Goal: Transaction & Acquisition: Complete application form

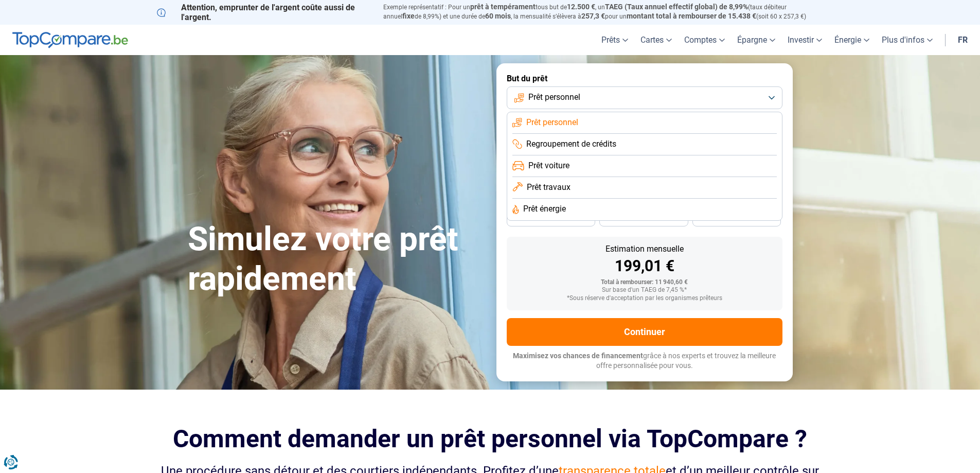
click at [582, 97] on button "Prêt personnel" at bounding box center [645, 97] width 276 height 23
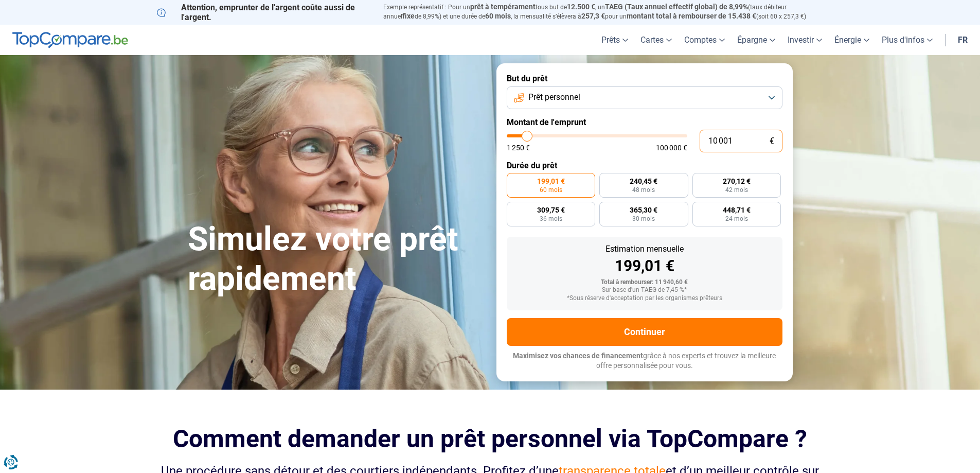
click at [725, 145] on input "10 001" at bounding box center [741, 141] width 83 height 23
click at [723, 143] on input "10 001" at bounding box center [741, 141] width 83 height 23
type input "2"
type input "1250"
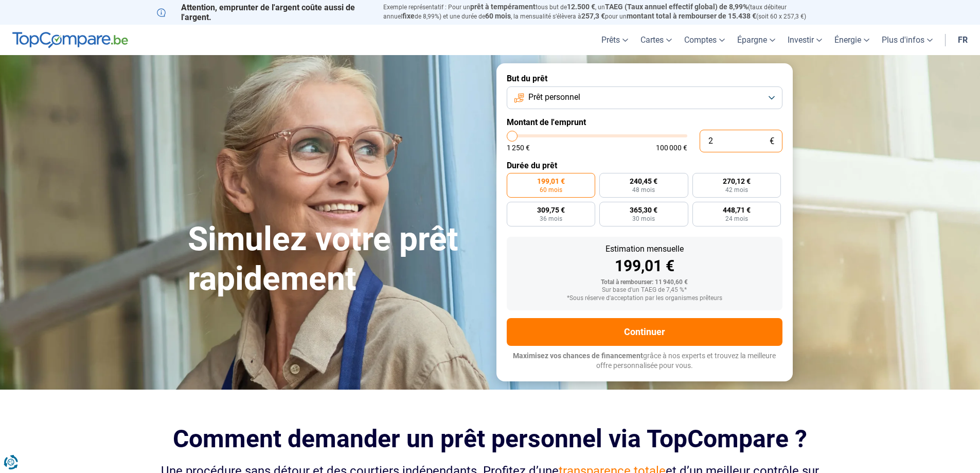
type input "20"
type input "1250"
type input "200"
type input "1250"
type input "2 000"
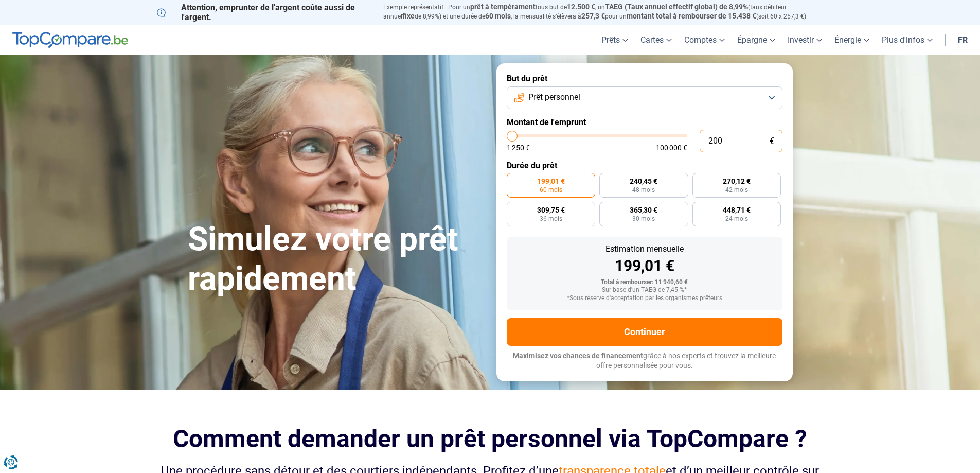
type input "2000"
type input "20 000"
type input "20000"
radio input "false"
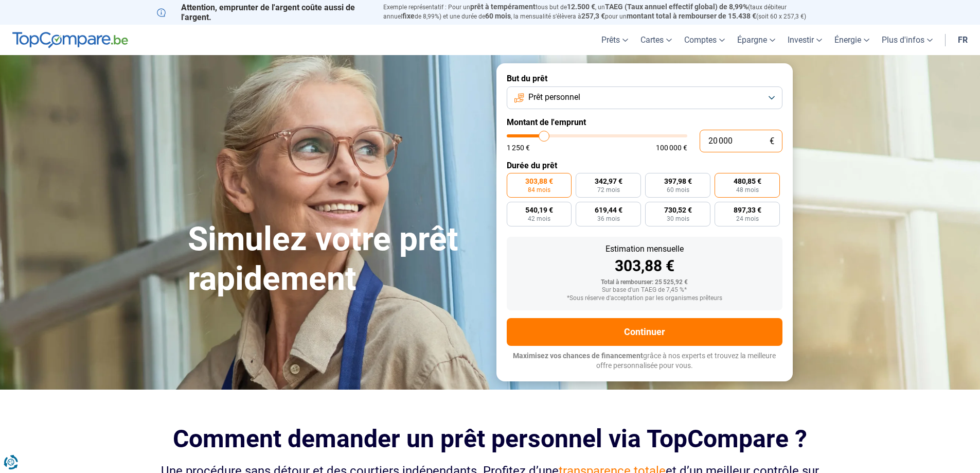
type input "20 000"
click at [727, 188] on label "480,85 € 48 mois" at bounding box center [747, 185] width 65 height 25
click at [722, 180] on input "480,85 € 48 mois" at bounding box center [718, 176] width 7 height 7
radio input "true"
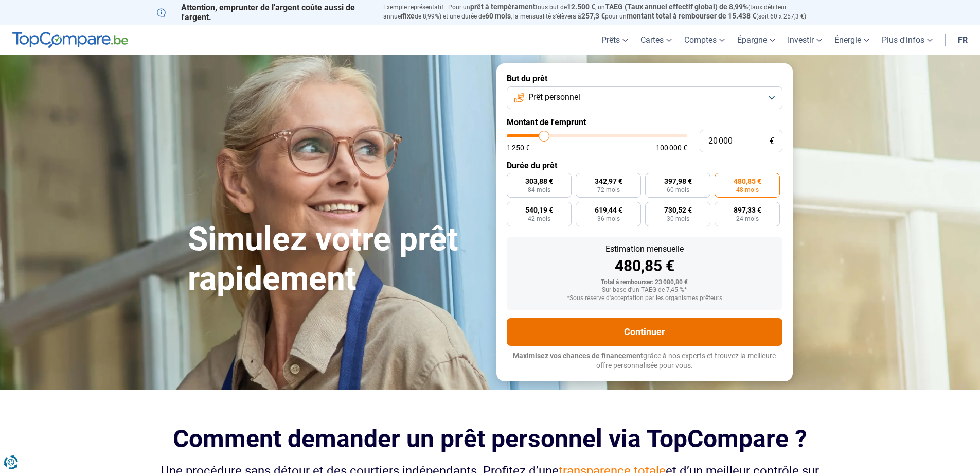
click at [630, 329] on button "Continuer" at bounding box center [645, 332] width 276 height 28
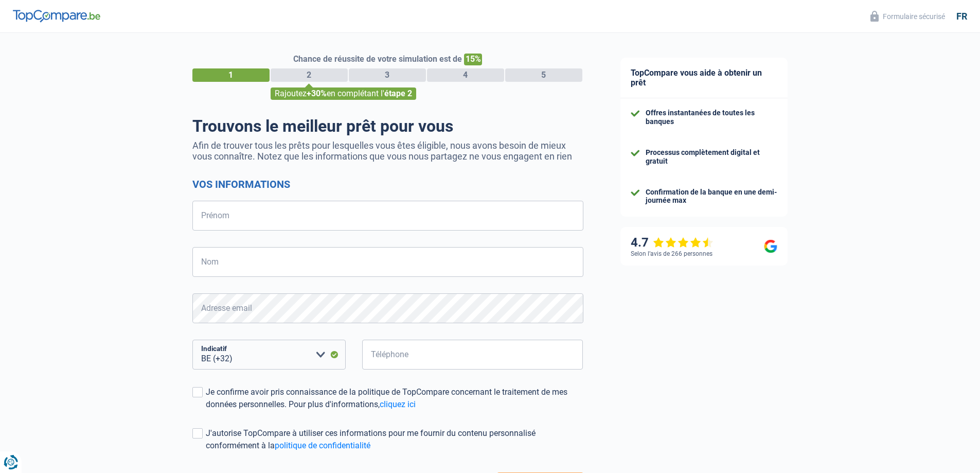
select select "32"
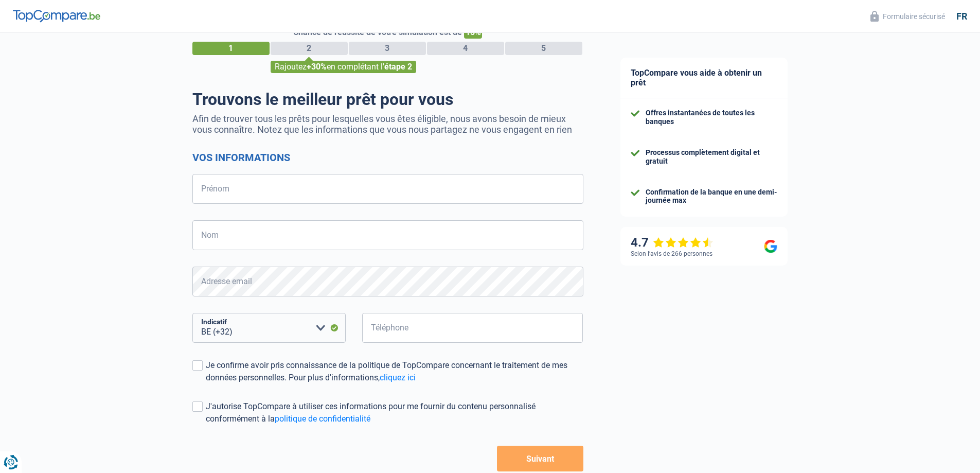
scroll to position [51, 0]
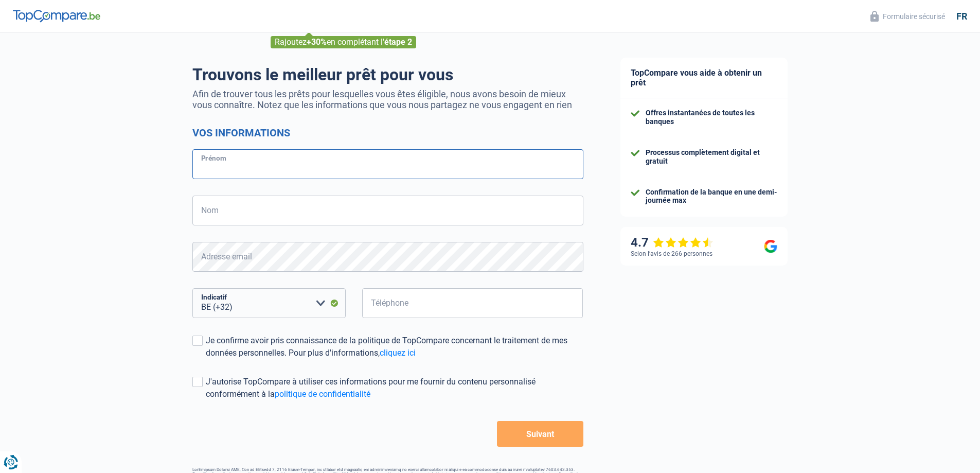
drag, startPoint x: 212, startPoint y: 164, endPoint x: 218, endPoint y: 167, distance: 7.1
click at [212, 164] on input "Prénom" at bounding box center [387, 164] width 391 height 30
type input "Jérôme"
type input "Leclercq"
type input "497321230"
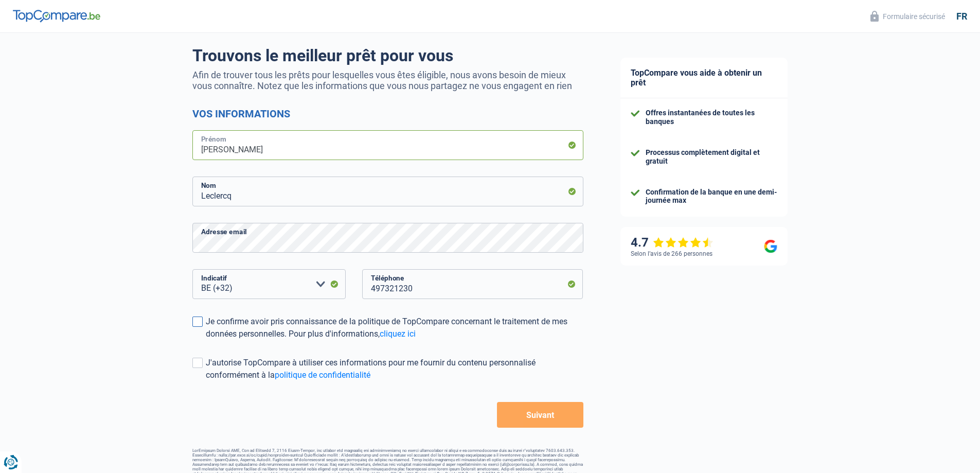
scroll to position [86, 0]
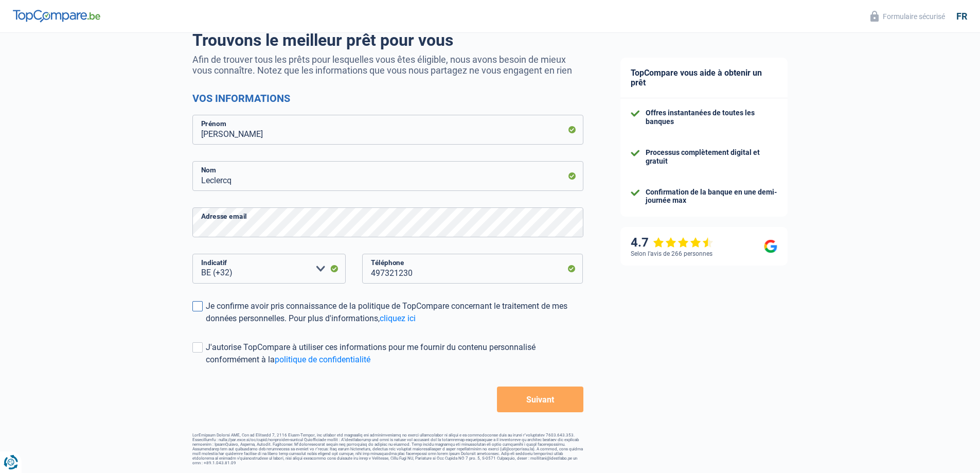
click at [220, 307] on div "Je confirme avoir pris connaissance de la politique de TopCompare concernant le…" at bounding box center [395, 312] width 378 height 25
click at [206, 325] on input "Je confirme avoir pris connaissance de la politique de TopCompare concernant le…" at bounding box center [206, 325] width 0 height 0
click at [540, 400] on button "Suivant" at bounding box center [540, 399] width 86 height 26
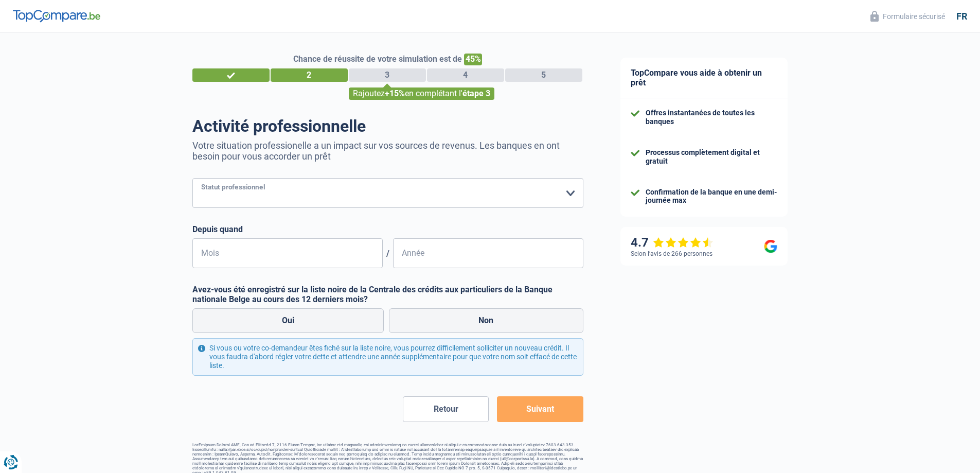
click at [235, 196] on select "Ouvrier Employé privé Employé public Invalide Indépendant Pensionné Chômeur Mut…" at bounding box center [387, 193] width 391 height 30
select select "publicEmployee"
click at [192, 179] on select "Ouvrier Employé privé Employé public Invalide Indépendant Pensionné Chômeur Mut…" at bounding box center [387, 193] width 391 height 30
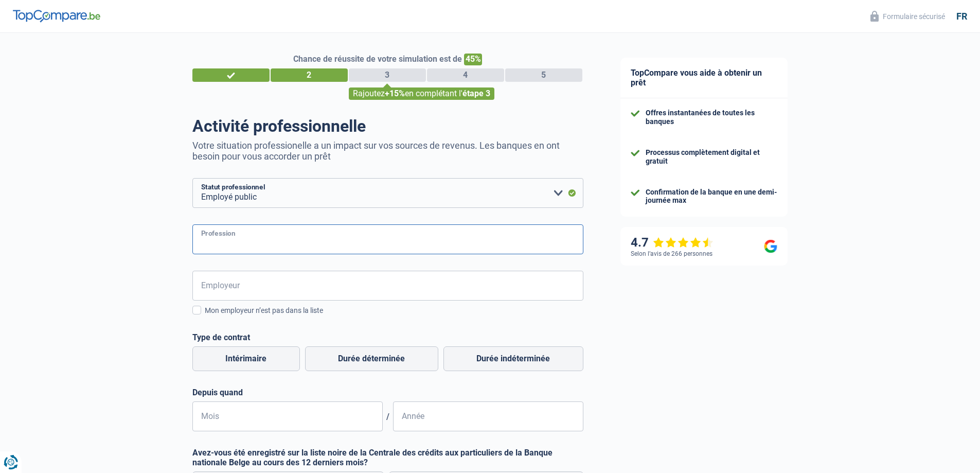
click at [244, 237] on input "Profession" at bounding box center [387, 239] width 391 height 30
type input "Directeur d'école"
type input "C"
type input "Fédération Wallonie-Bruxelles"
click at [325, 293] on input "Fédération Wallonie-Bruxelles" at bounding box center [387, 286] width 391 height 30
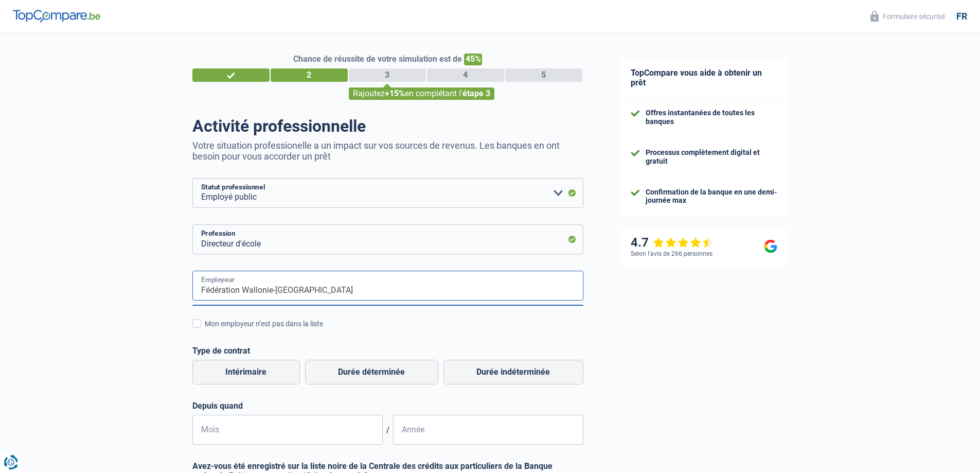
drag, startPoint x: 324, startPoint y: 292, endPoint x: 142, endPoint y: 280, distance: 183.1
click at [143, 280] on div "Chance de réussite de votre simulation est de 45% 1 2 3 4 5 Rajoutez +15% en co…" at bounding box center [301, 342] width 602 height 627
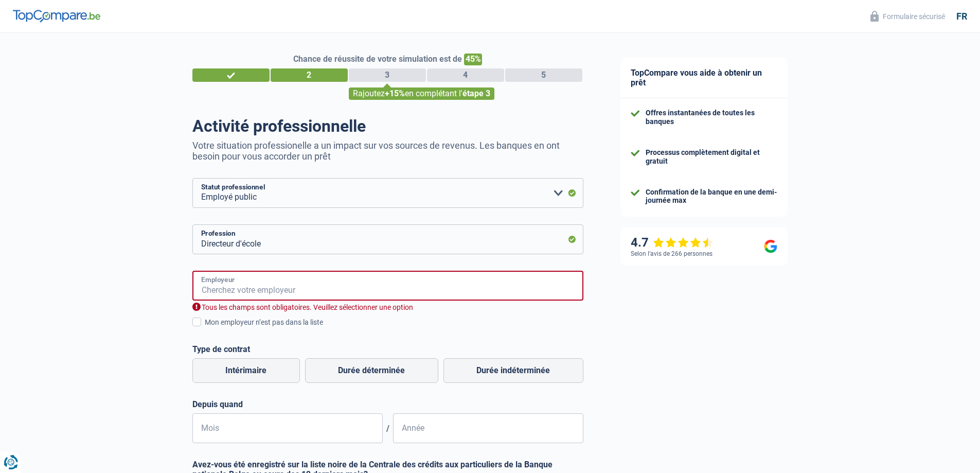
click at [303, 291] on input "Employeur" at bounding box center [387, 286] width 391 height 30
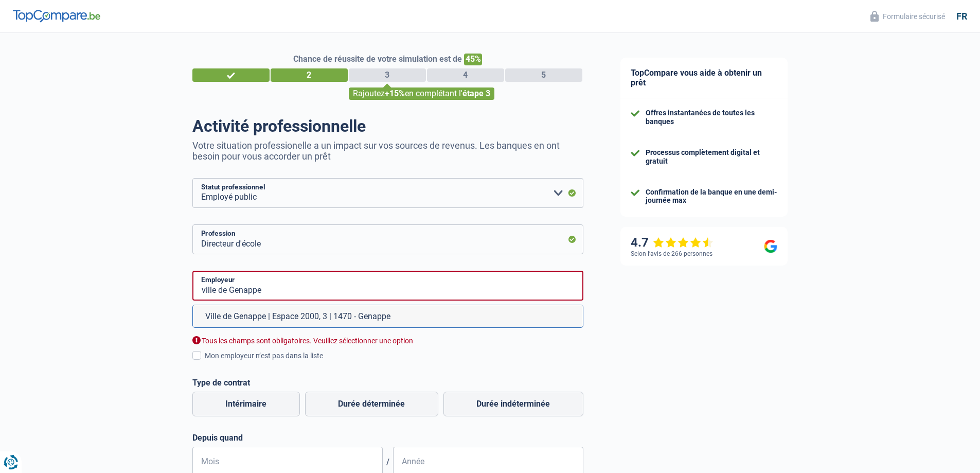
click at [262, 321] on li "Ville de Genappe | Espace 2000, 3 | 1470 - Genappe" at bounding box center [388, 316] width 390 height 22
type input "Ville de Genappe | Espace 2000, 3 | 1470 - Genappe"
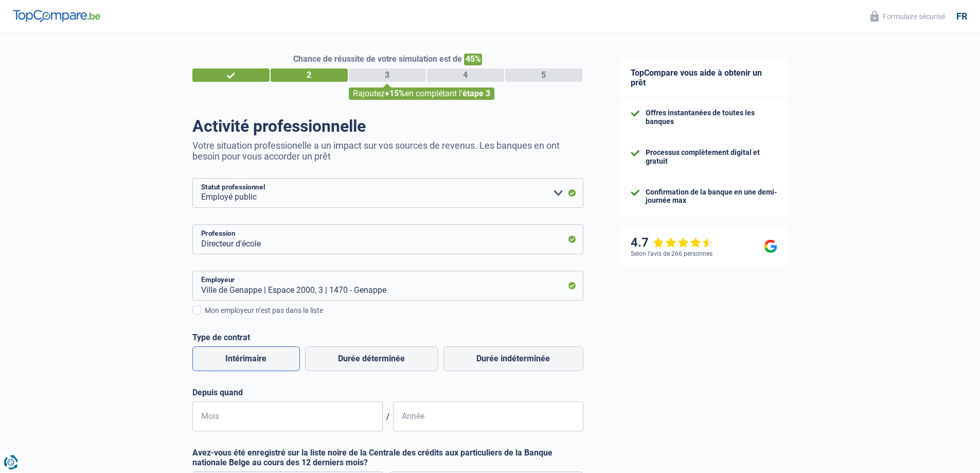
scroll to position [51, 0]
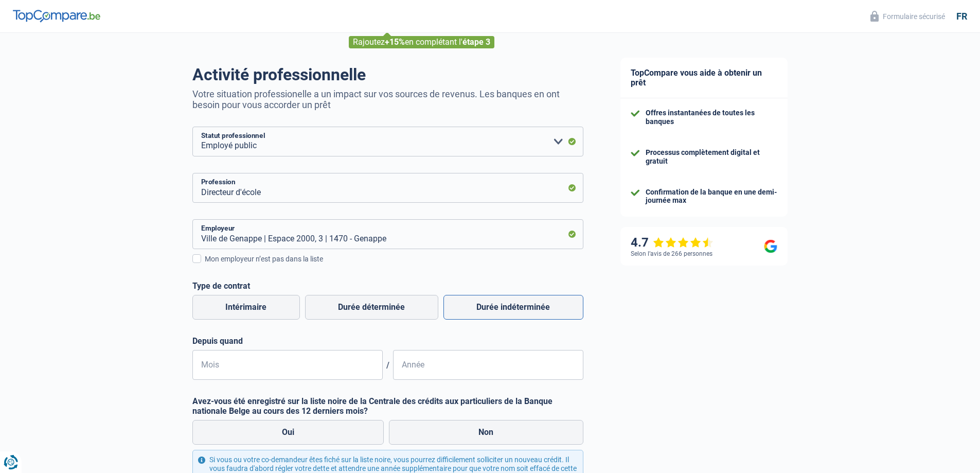
click at [479, 306] on label "Durée indéterminée" at bounding box center [514, 307] width 140 height 25
click at [479, 306] on input "Durée indéterminée" at bounding box center [514, 307] width 140 height 25
radio input "true"
click at [207, 367] on input "Mois" at bounding box center [287, 365] width 190 height 30
type input "01"
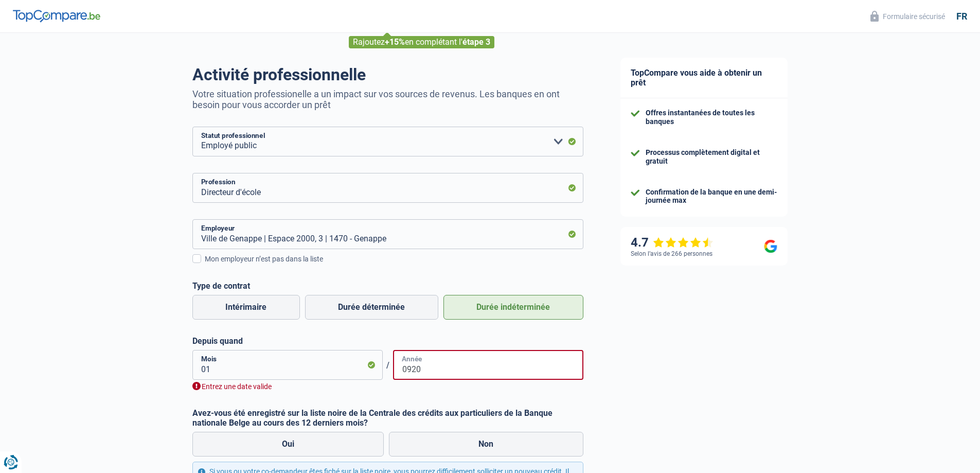
type input "0920"
click at [239, 373] on input "01" at bounding box center [287, 365] width 190 height 30
type input "09"
drag, startPoint x: 431, startPoint y: 370, endPoint x: 341, endPoint y: 369, distance: 90.1
click at [341, 369] on div "09 Mois / 0920 Année" at bounding box center [387, 365] width 391 height 30
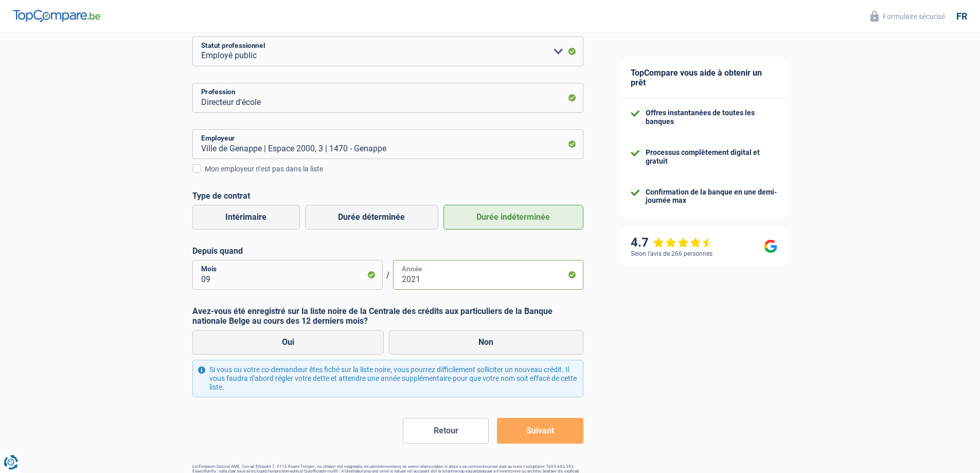
scroll to position [154, 0]
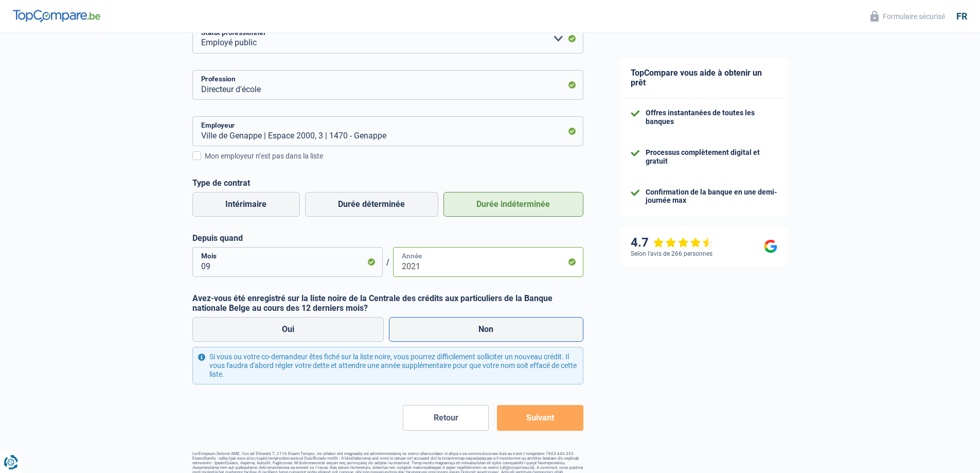
type input "2021"
click at [433, 332] on label "Non" at bounding box center [486, 329] width 195 height 25
click at [433, 332] on input "Non" at bounding box center [486, 329] width 195 height 25
radio input "true"
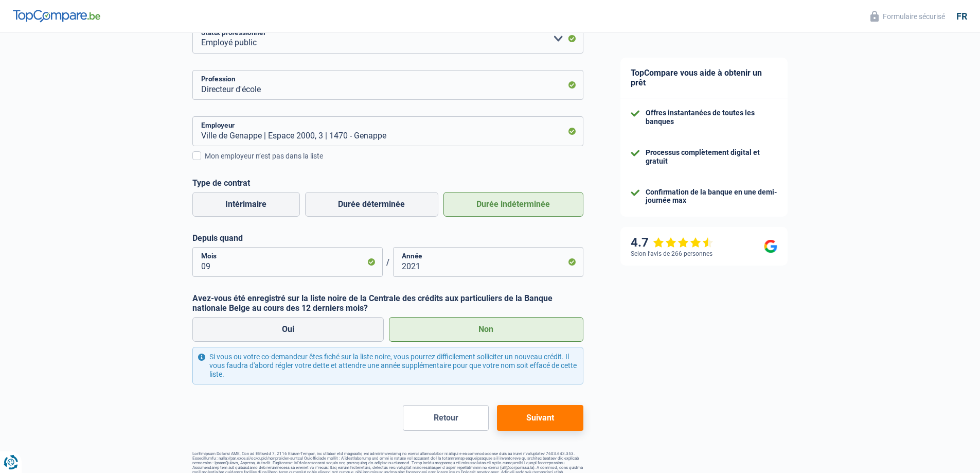
click at [531, 416] on button "Suivant" at bounding box center [540, 418] width 86 height 26
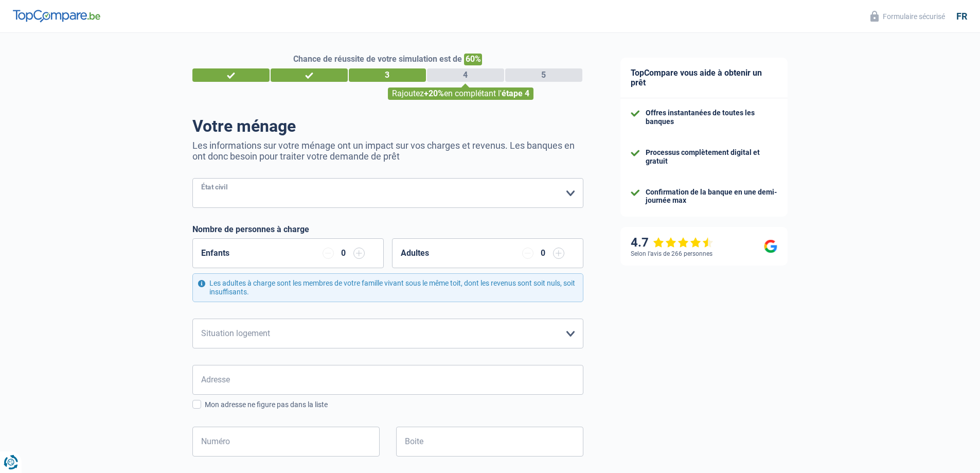
click at [249, 194] on select "Célibataire Marié(e) Cohabitant(e) légal(e) Divorcé(e) Veuf(ve) Séparé (de fait…" at bounding box center [387, 193] width 391 height 30
select select "married"
click at [192, 179] on select "Célibataire Marié(e) Cohabitant(e) légal(e) Divorcé(e) Veuf(ve) Séparé (de fait…" at bounding box center [387, 193] width 391 height 30
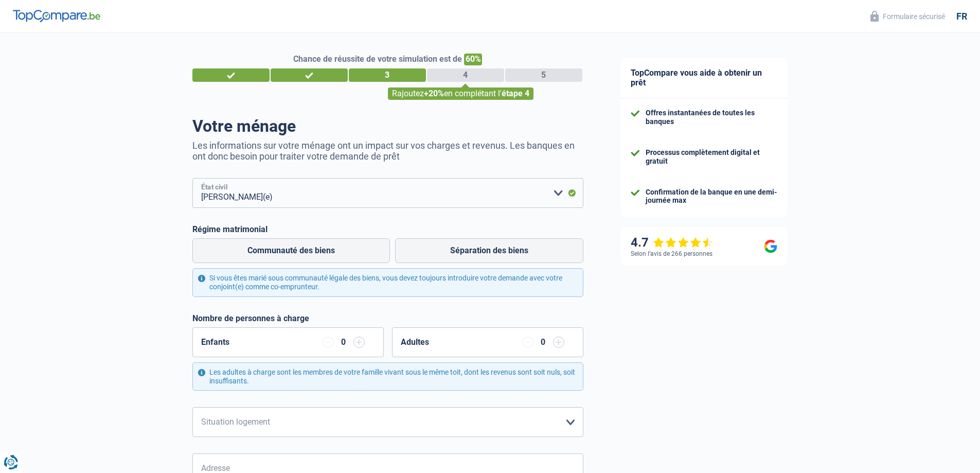
scroll to position [51, 0]
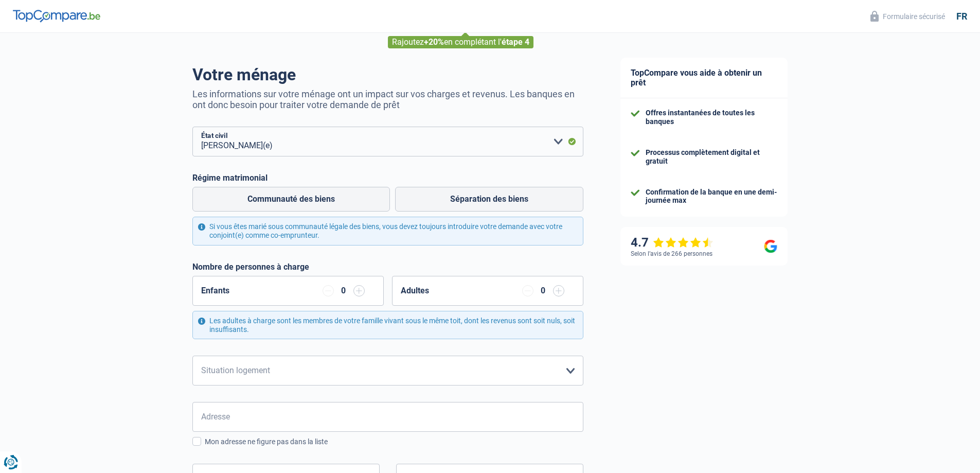
click at [361, 292] on input "button" at bounding box center [359, 290] width 11 height 11
click at [358, 293] on input "button" at bounding box center [359, 290] width 11 height 11
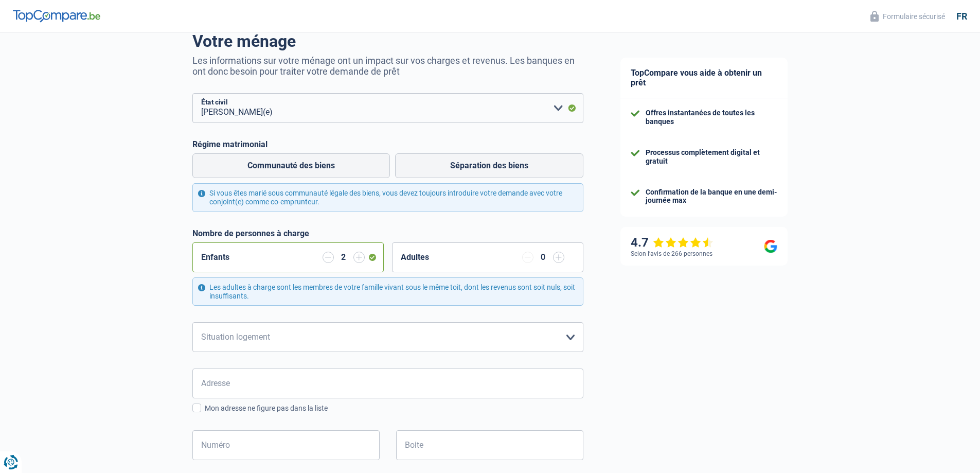
scroll to position [103, 0]
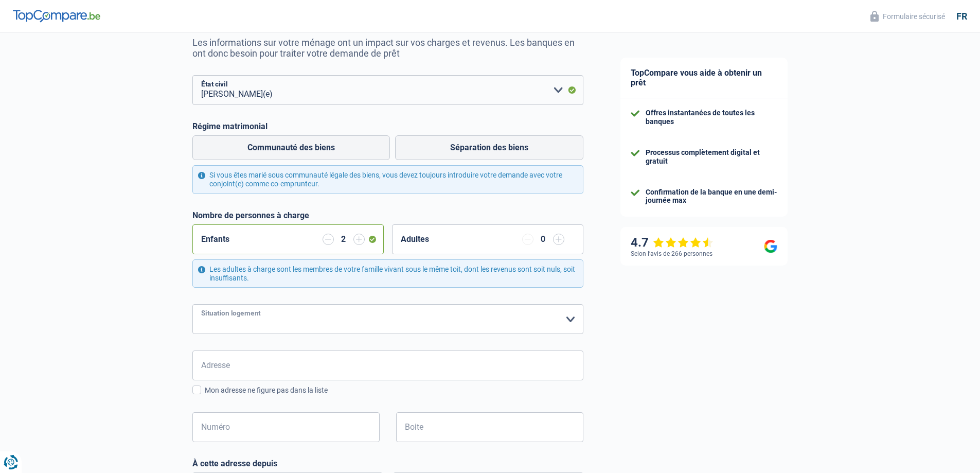
click at [310, 317] on select "Locataire Propriétaire avec prêt hypothécaire Propriétaire sans prêt hypothécai…" at bounding box center [387, 319] width 391 height 30
select select "ownerWithMortgage"
click at [192, 305] on select "Locataire Propriétaire avec prêt hypothécaire Propriétaire sans prêt hypothécai…" at bounding box center [387, 319] width 391 height 30
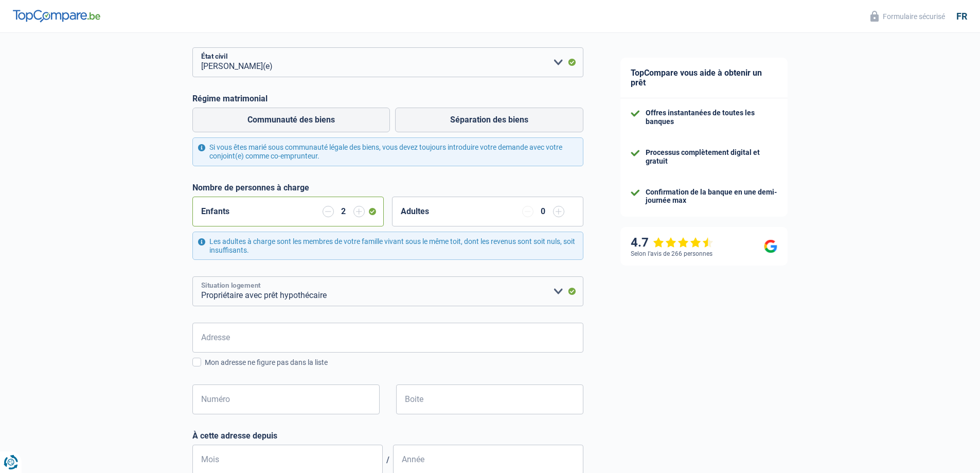
scroll to position [154, 0]
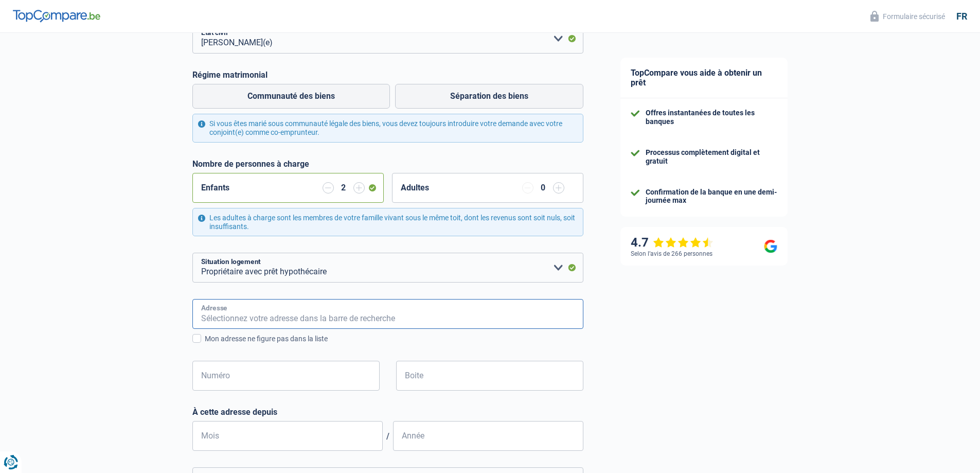
click at [338, 320] on input "Adresse" at bounding box center [387, 314] width 391 height 30
type input "Chaussée de Charleroi 57"
type input "Belgique"
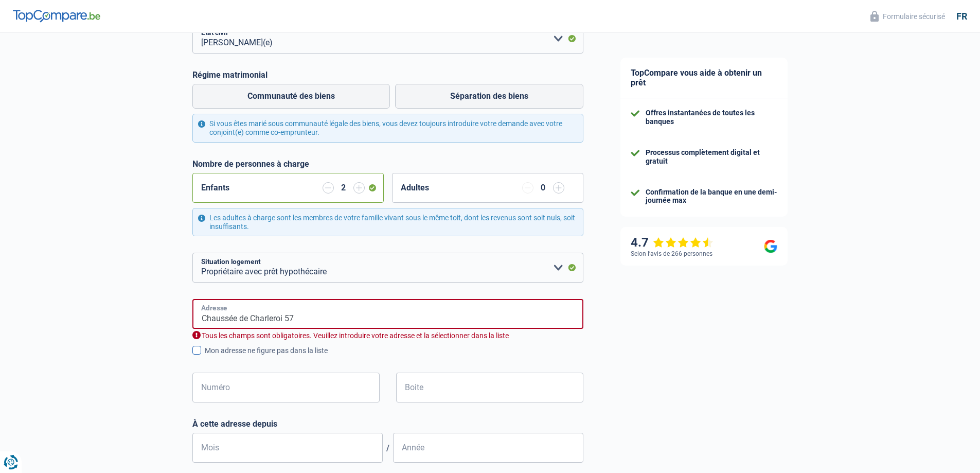
type input "Belgique"
click at [279, 353] on div "Mon adresse ne figure pas dans la liste" at bounding box center [394, 350] width 379 height 11
click at [205, 356] on input "Mon adresse ne figure pas dans la liste" at bounding box center [205, 356] width 0 height 0
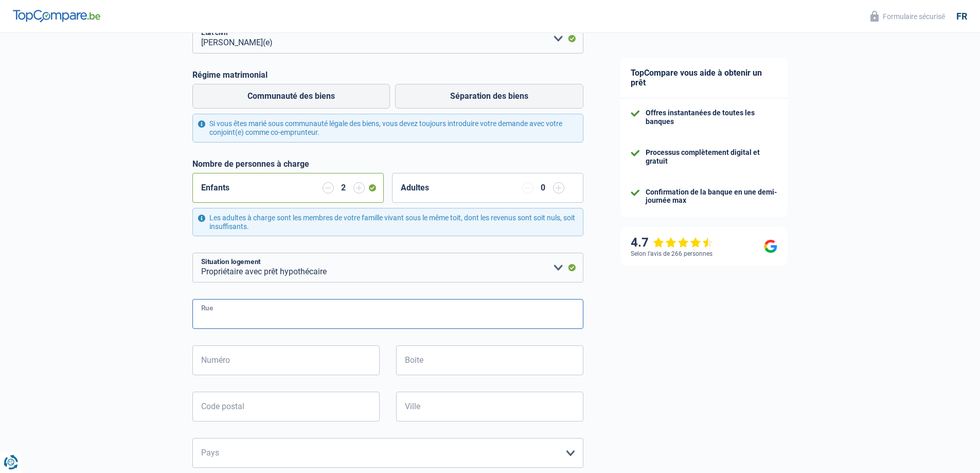
click at [332, 323] on input "Rue" at bounding box center [387, 314] width 391 height 30
type input "chaussée de Charleroi"
type input "57"
type input "1471"
type input "Loupoigne"
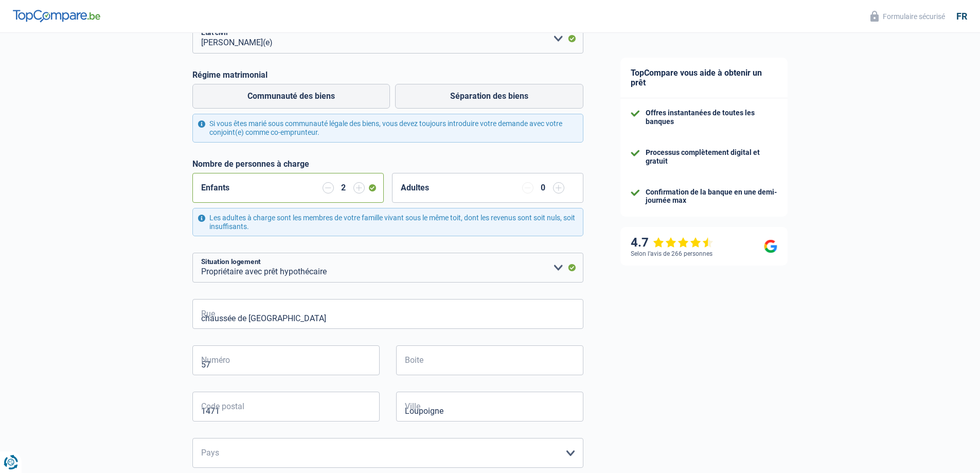
type input "Loupoigne"
type input "chaussée de Charleroi 57"
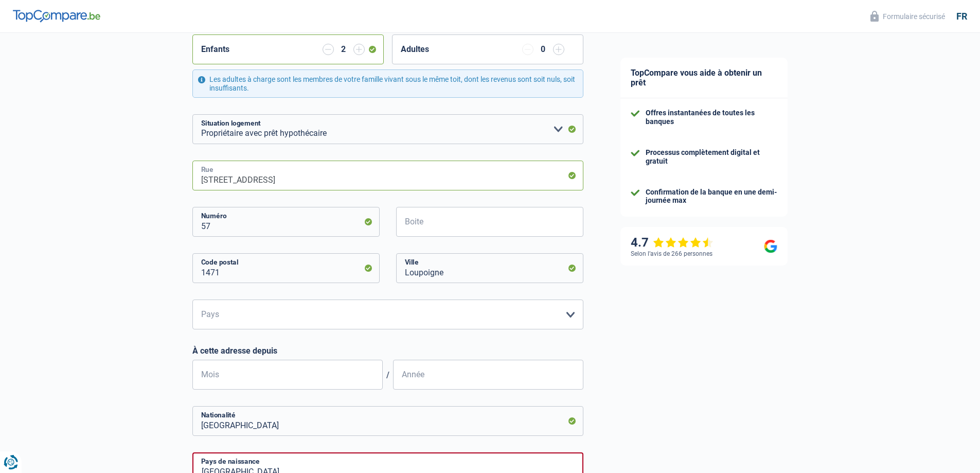
scroll to position [309, 0]
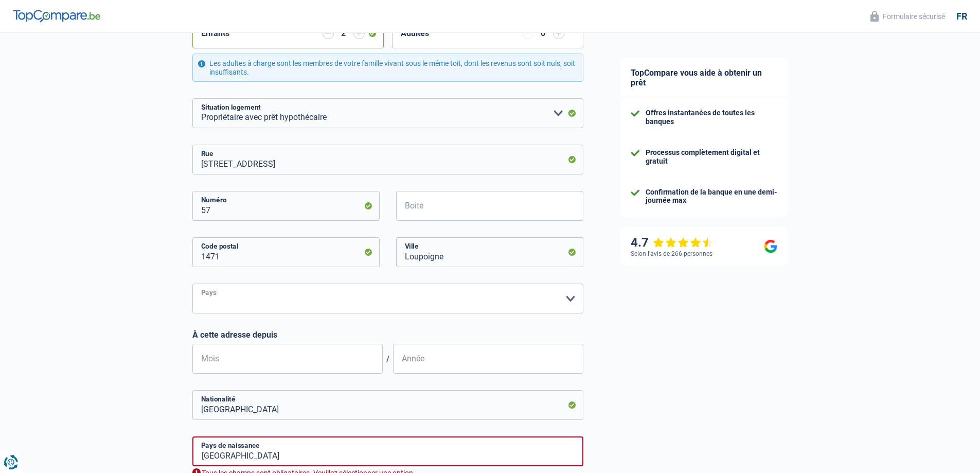
click at [311, 303] on select "Belgique Luxembourg Veuillez sélectionner une option" at bounding box center [387, 299] width 391 height 30
select select "BE"
click at [192, 285] on select "Belgique Luxembourg Veuillez sélectionner une option" at bounding box center [387, 299] width 391 height 30
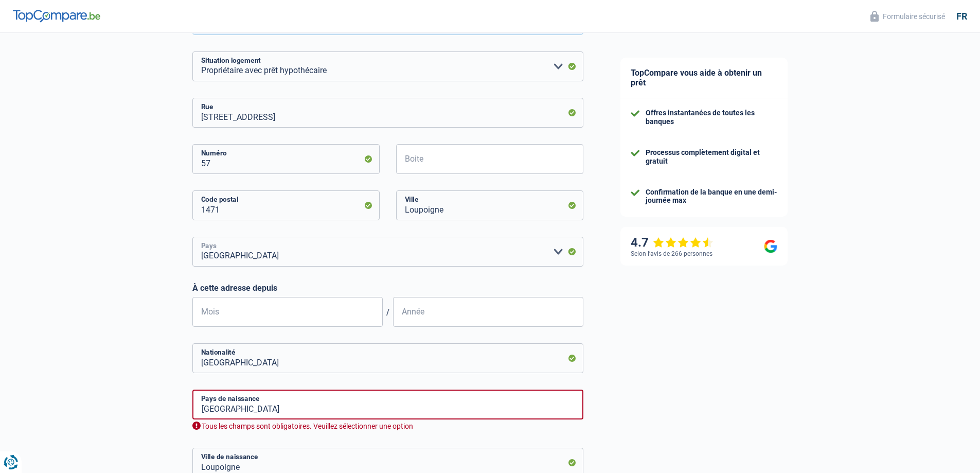
scroll to position [360, 0]
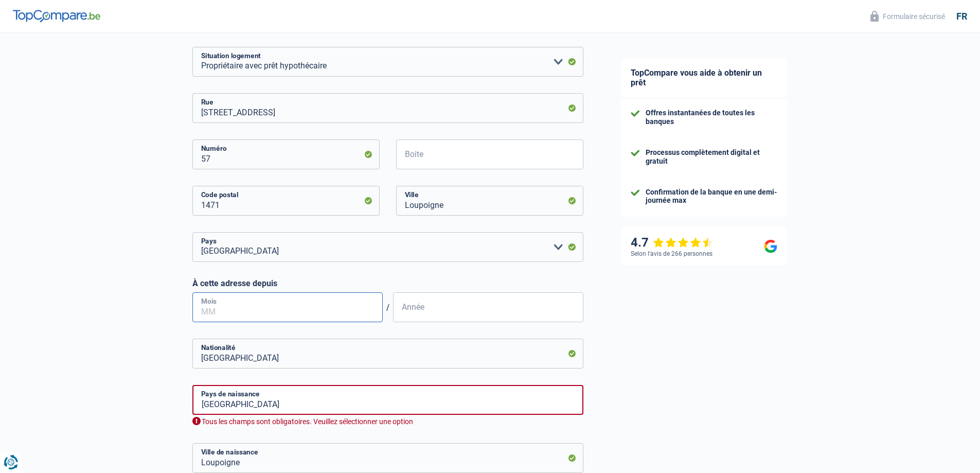
click at [309, 301] on input "Mois" at bounding box center [287, 307] width 190 height 30
type input "06"
drag, startPoint x: 465, startPoint y: 328, endPoint x: 462, endPoint y: 312, distance: 16.8
click at [462, 312] on form "Célibataire Marié(e) Cohabitant(e) légal(e) Divorcé(e) Veuf(ve) Séparé (de fait…" at bounding box center [387, 192] width 391 height 748
click at [462, 312] on input "Année" at bounding box center [488, 307] width 190 height 30
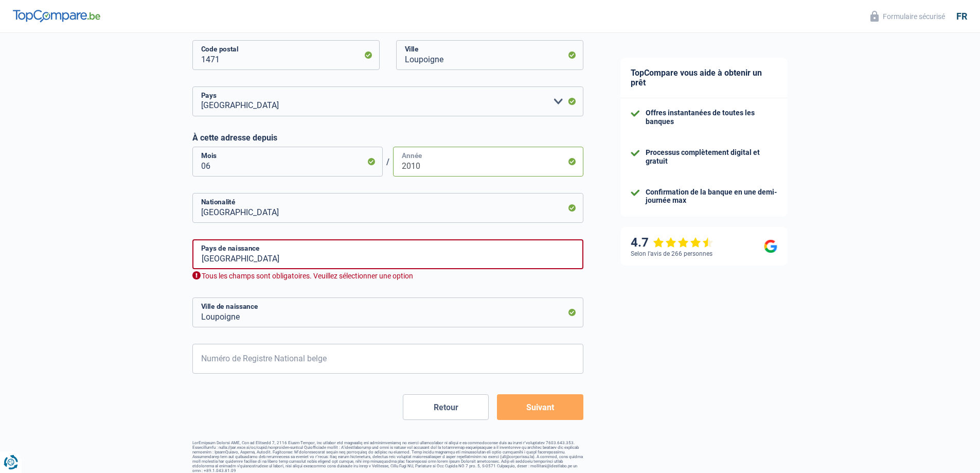
scroll to position [514, 0]
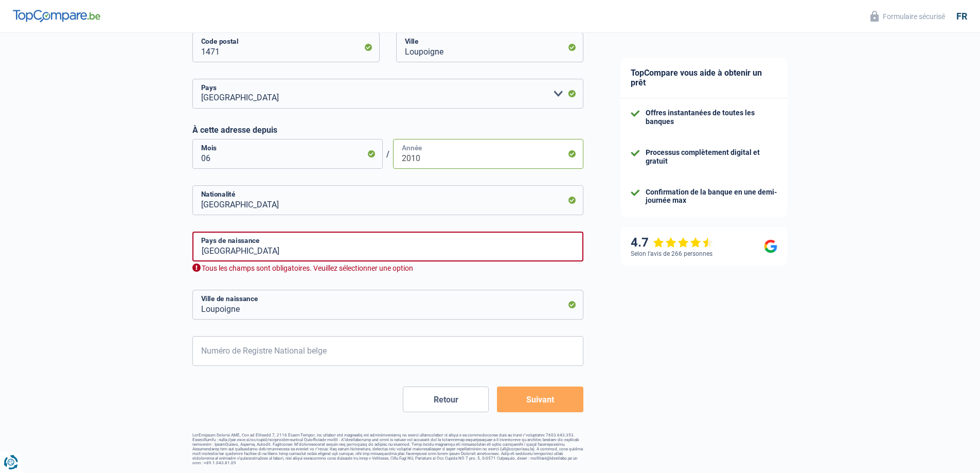
type input "2010"
drag, startPoint x: 258, startPoint y: 253, endPoint x: 265, endPoint y: 257, distance: 7.9
click at [258, 253] on input "Belgique" at bounding box center [387, 247] width 391 height 30
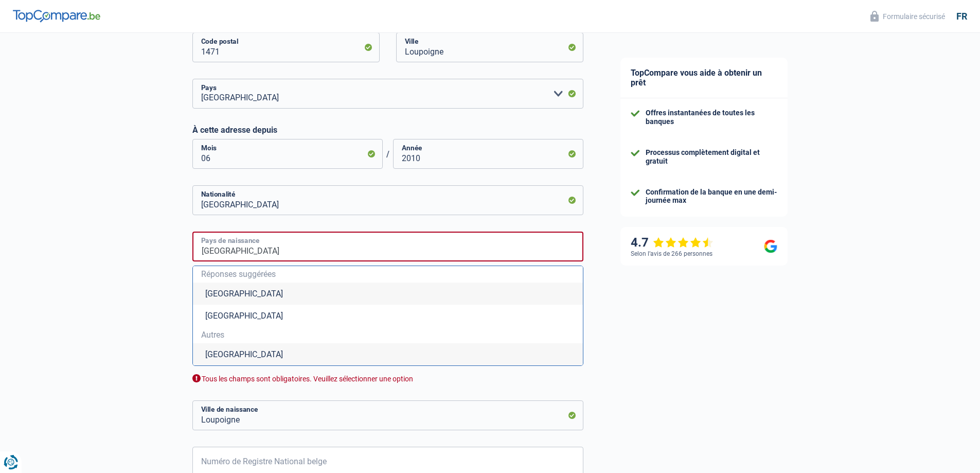
click at [298, 247] on input "Belgique" at bounding box center [387, 247] width 391 height 30
click at [207, 292] on li "Belgique" at bounding box center [388, 294] width 390 height 22
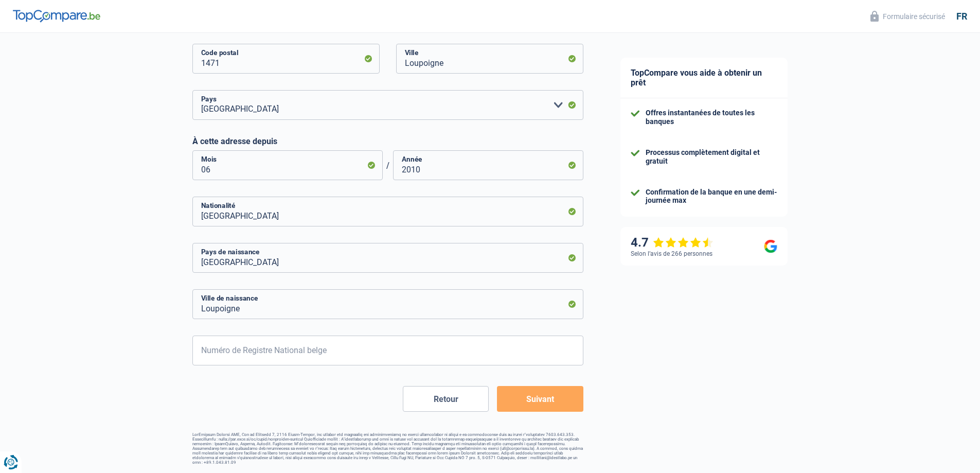
scroll to position [502, 0]
click at [285, 312] on input "Loupoigne" at bounding box center [387, 305] width 391 height 30
drag, startPoint x: 286, startPoint y: 317, endPoint x: 113, endPoint y: 317, distance: 172.4
type input "charleroi"
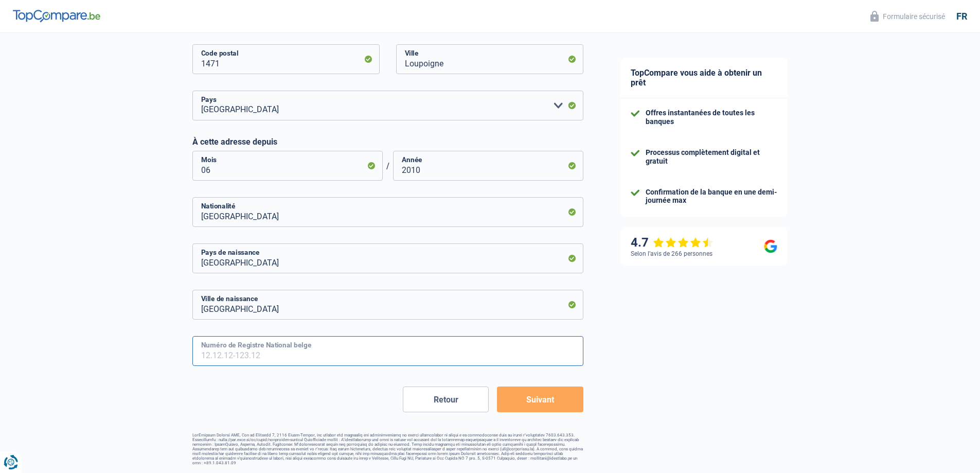
click at [248, 358] on input "Numéro de Registre National belge" at bounding box center [387, 351] width 391 height 30
click at [629, 376] on div "TopCompare vous aide à obtenir un prêt Offres instantanées de toutes les banque…" at bounding box center [791, 2] width 379 height 942
click at [257, 350] on input "Numéro de Registre National belge" at bounding box center [387, 351] width 391 height 30
click at [248, 355] on input "Numéro de Registre National belge" at bounding box center [387, 351] width 391 height 30
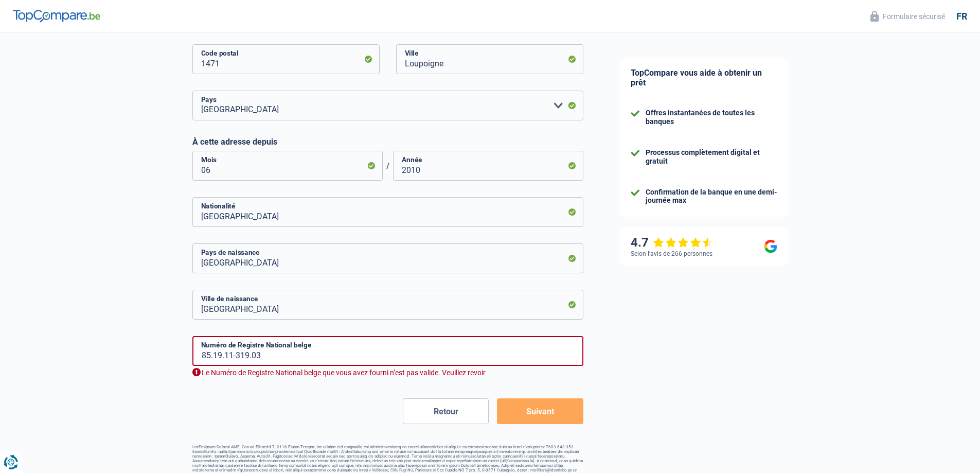
click at [525, 397] on form "Célibataire Marié(e) Cohabitant(e) légal(e) Divorcé(e) Veuf(ve) Séparé (de fait…" at bounding box center [387, 50] width 391 height 748
click at [224, 358] on input "85.19.11-319.03" at bounding box center [387, 351] width 391 height 30
click at [287, 358] on input "85.19.11-319.03" at bounding box center [387, 351] width 391 height 30
click at [263, 356] on input "85.19.11-319.03" at bounding box center [387, 351] width 391 height 30
drag, startPoint x: 217, startPoint y: 357, endPoint x: 222, endPoint y: 356, distance: 5.2
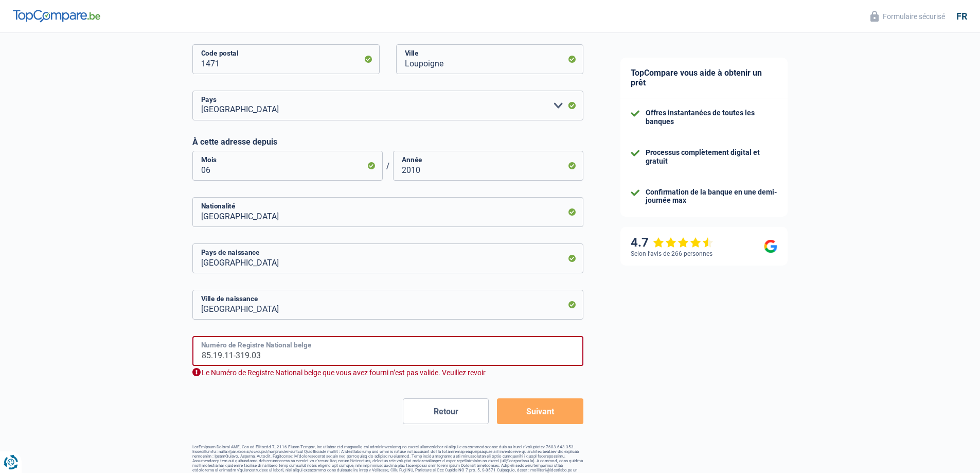
click at [222, 356] on input "85.19.11-319.03" at bounding box center [387, 351] width 391 height 30
click at [231, 356] on input "85.11.11-319.03" at bounding box center [387, 351] width 391 height 30
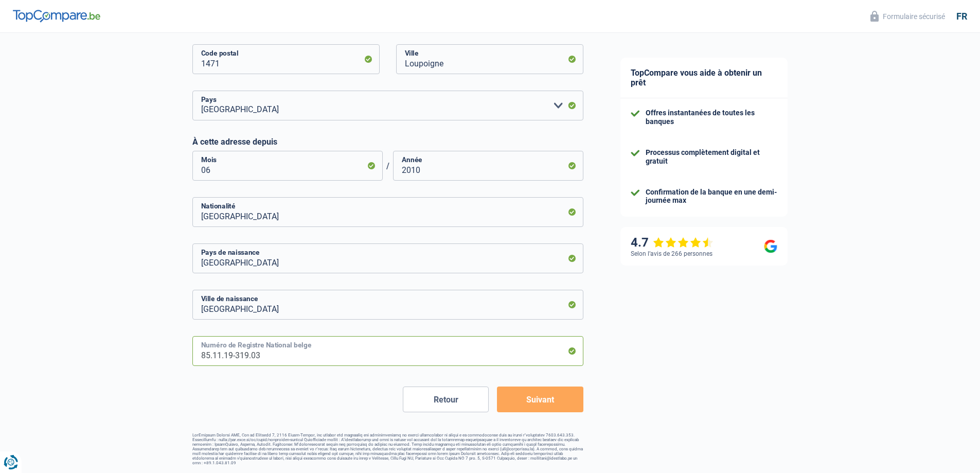
type input "85.11.19-319.03"
click at [550, 406] on button "Suivant" at bounding box center [540, 399] width 86 height 26
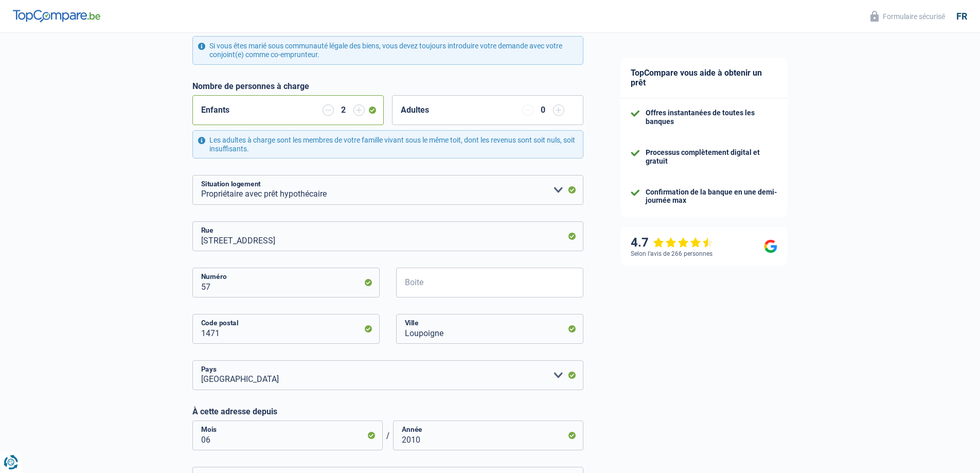
scroll to position [190, 0]
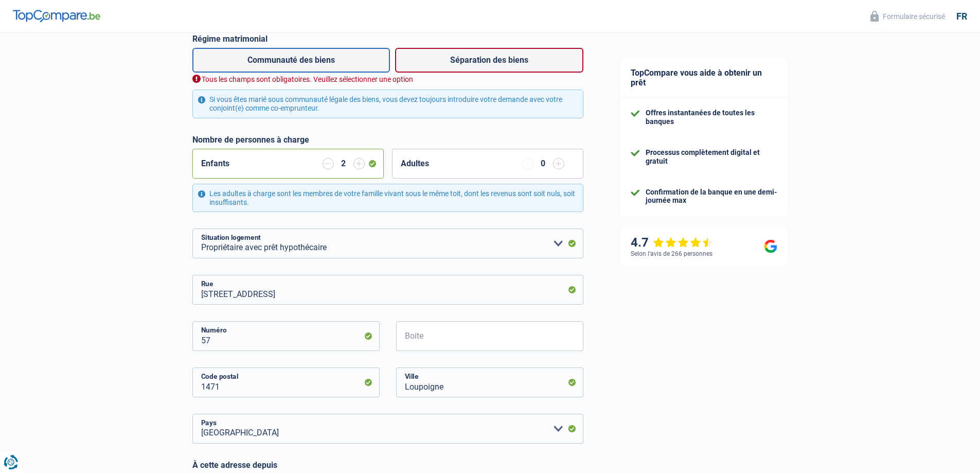
click at [299, 61] on label "Communauté des biens" at bounding box center [291, 60] width 198 height 25
click at [299, 61] on input "Communauté des biens" at bounding box center [291, 60] width 198 height 25
radio input "true"
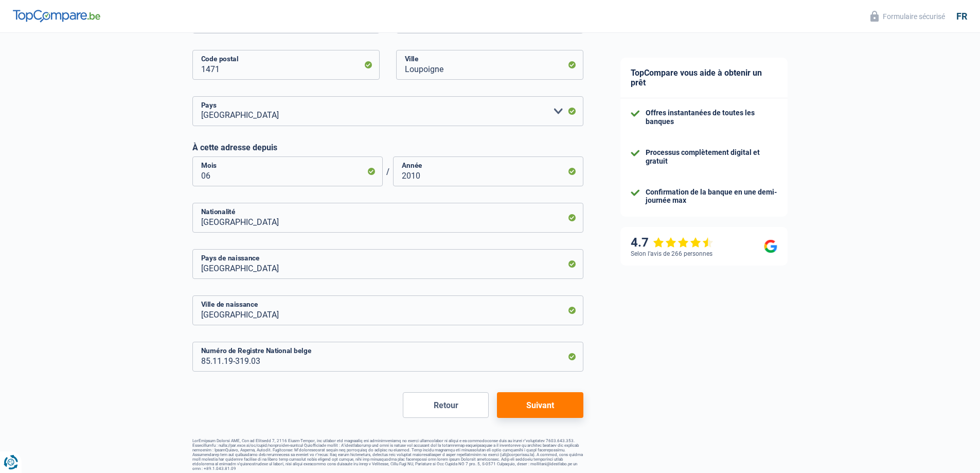
scroll to position [502, 0]
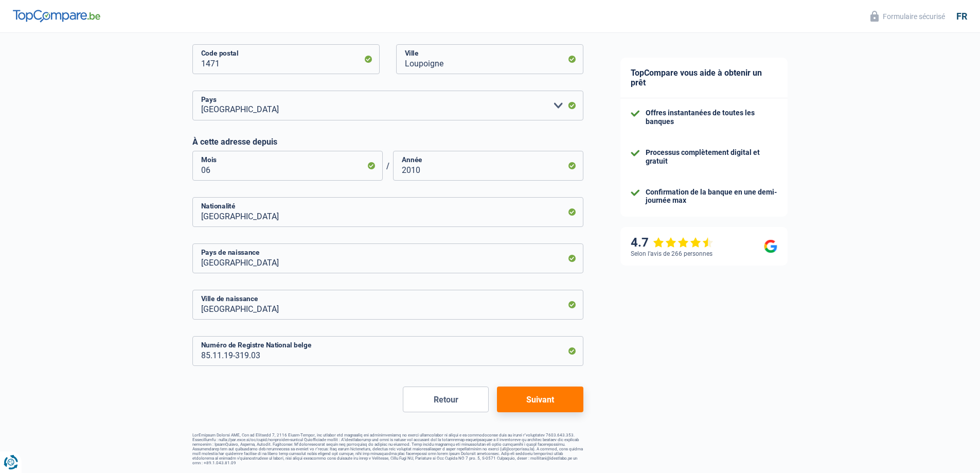
click at [531, 401] on button "Suivant" at bounding box center [540, 399] width 86 height 26
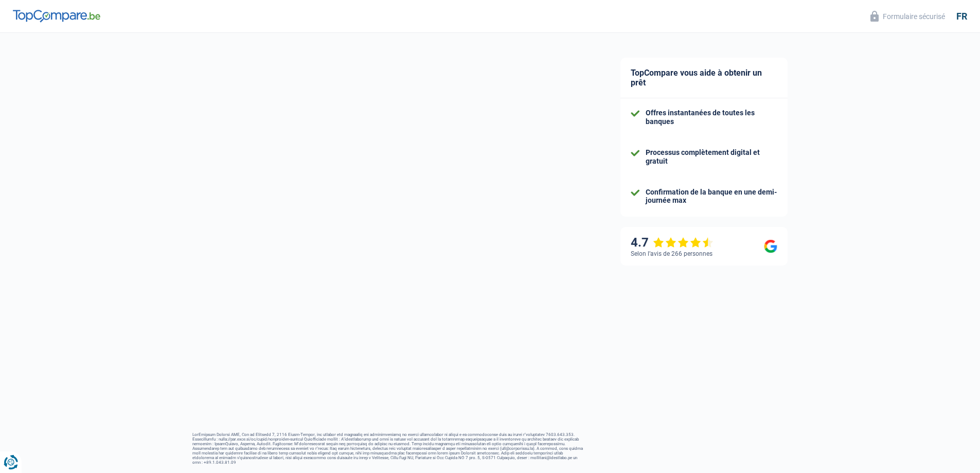
select select "familyAllowances"
select select "netSalary"
select select "mealVouchers"
select select "mortgage"
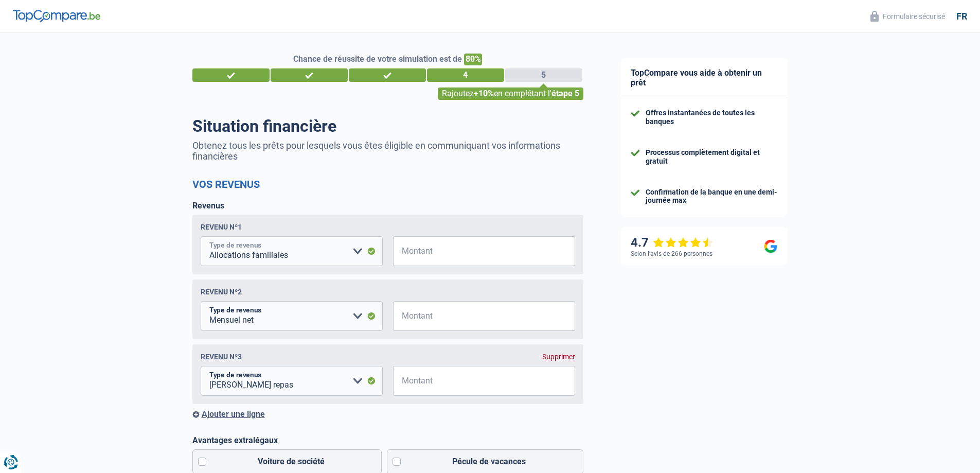
click at [358, 248] on select "Allocation d'handicap Allocations chômage Allocations familiales Chèques repas …" at bounding box center [292, 251] width 182 height 30
select select "netSalary"
click at [201, 238] on select "Allocation d'handicap Allocations chômage Allocations familiales Chèques repas …" at bounding box center [292, 251] width 182 height 30
click at [436, 252] on input "Montant" at bounding box center [490, 251] width 169 height 30
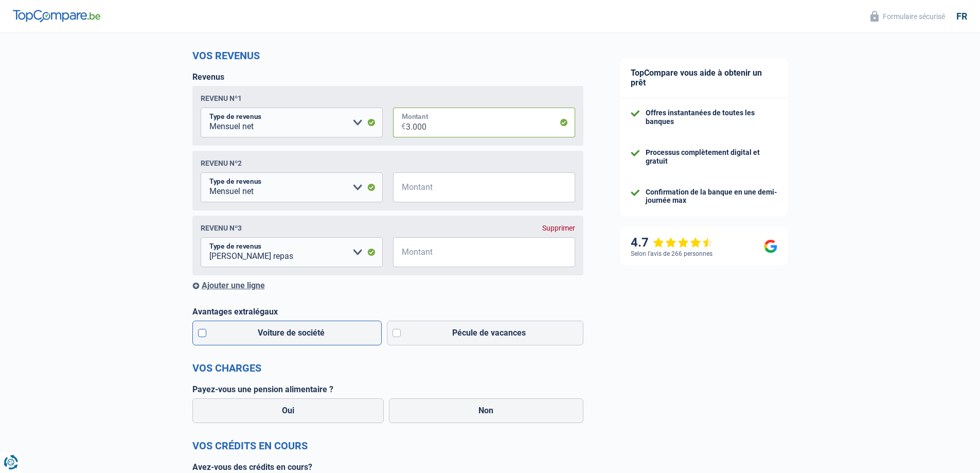
scroll to position [154, 0]
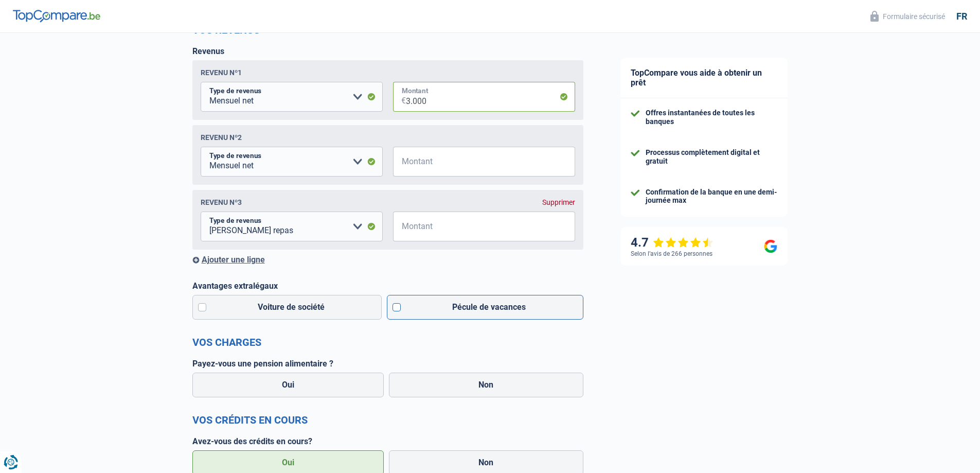
type input "3.000"
click at [433, 310] on label "Pécule de vacances" at bounding box center [485, 307] width 197 height 25
click at [433, 310] on input "Pécule de vacances" at bounding box center [485, 307] width 197 height 25
checkbox input "true"
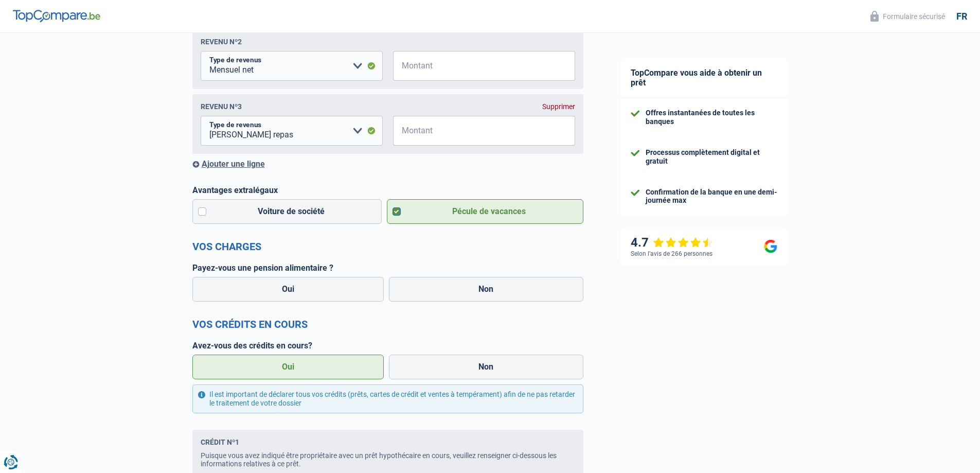
scroll to position [257, 0]
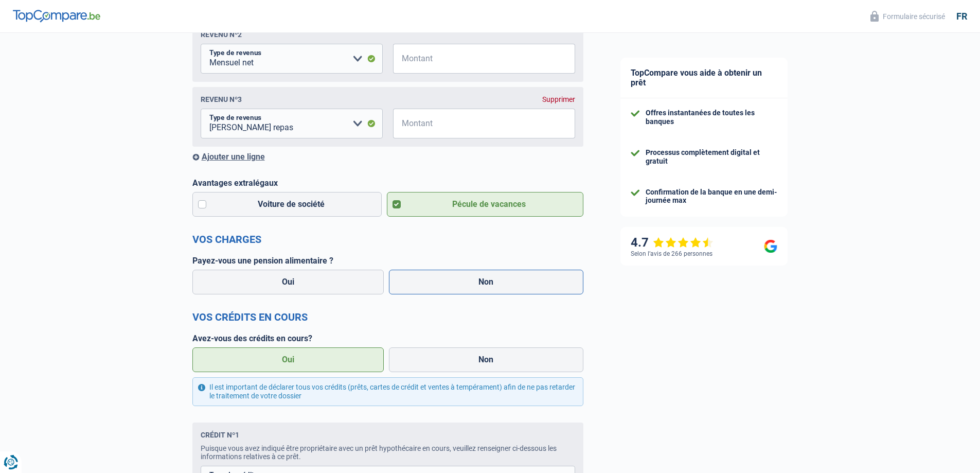
click at [438, 288] on label "Non" at bounding box center [486, 282] width 195 height 25
click at [438, 288] on input "Non" at bounding box center [486, 282] width 195 height 25
radio input "true"
select select "familyAllowances"
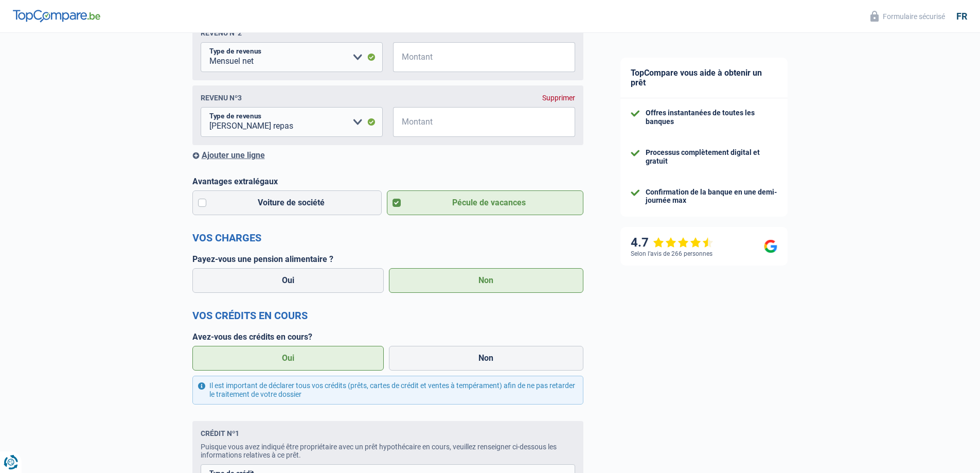
scroll to position [309, 0]
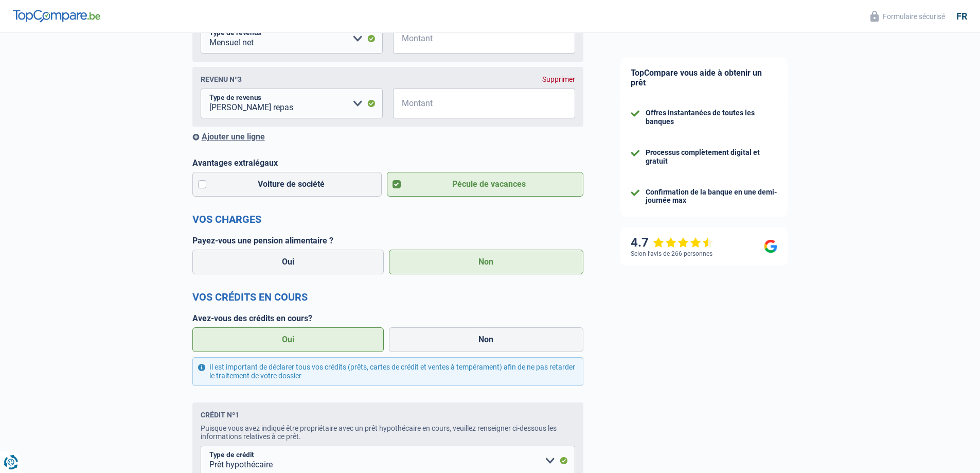
click at [343, 348] on label "Oui" at bounding box center [288, 339] width 192 height 25
click at [343, 348] on input "Oui" at bounding box center [288, 339] width 192 height 25
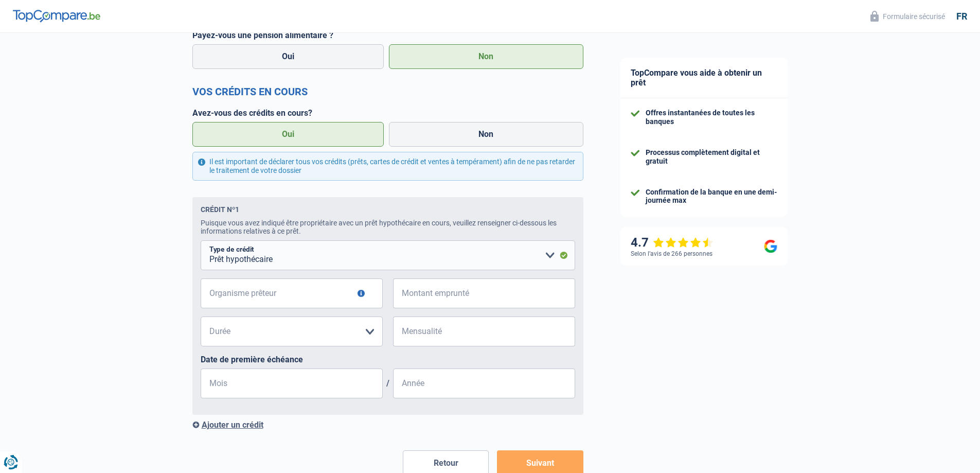
scroll to position [515, 0]
click at [250, 299] on input "Organisme prêteur" at bounding box center [292, 293] width 182 height 30
type input "bnp"
click at [427, 299] on input "Montant emprunté" at bounding box center [490, 293] width 169 height 30
click at [370, 330] on select "120 mois 180 mois 240 mois 300 mois 360 mois 420 mois Veuillez sélectionner une…" at bounding box center [292, 331] width 182 height 30
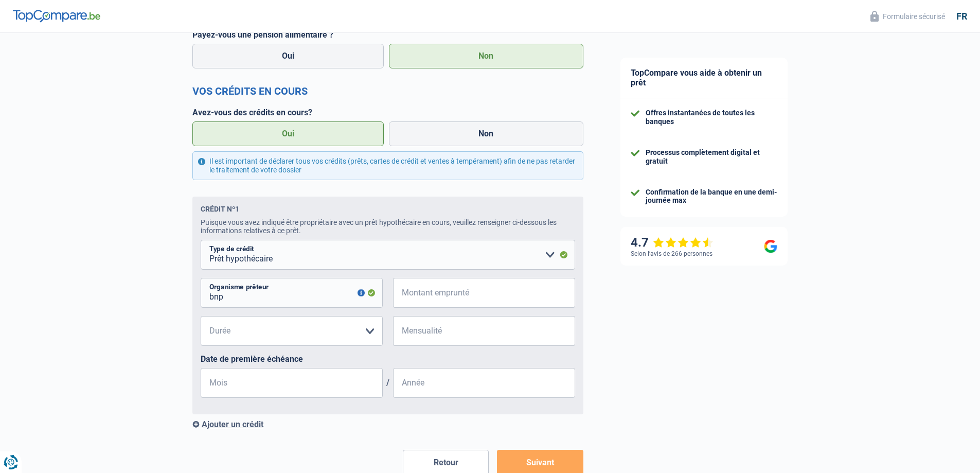
click at [750, 313] on div "TopCompare vous aide à obtenir un prêt Offres instantanées de toutes les banque…" at bounding box center [791, 27] width 379 height 1018
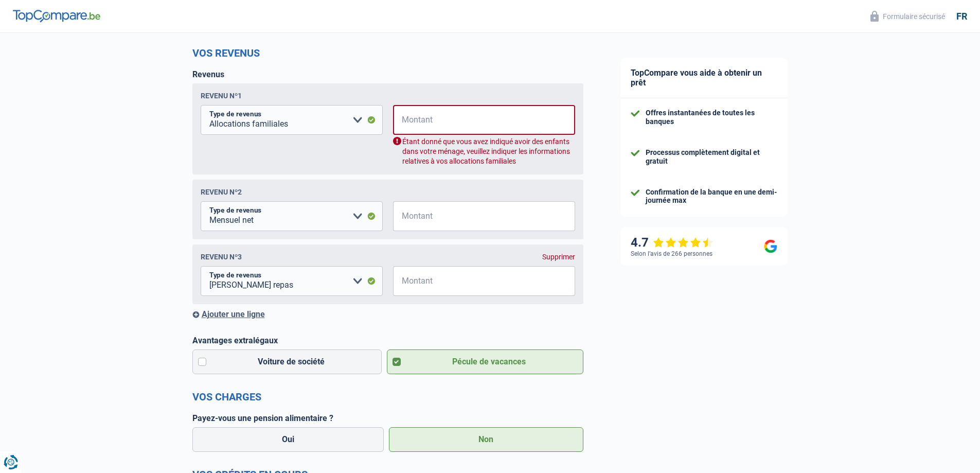
scroll to position [0, 0]
